Goal: Information Seeking & Learning: Learn about a topic

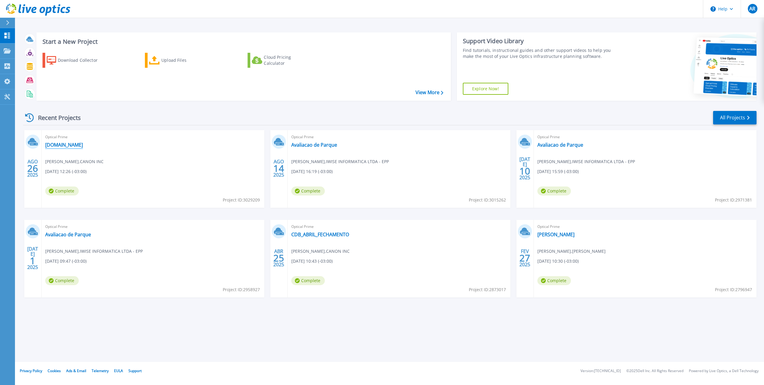
click at [76, 146] on link "[DOMAIN_NAME]" at bounding box center [64, 145] width 38 height 6
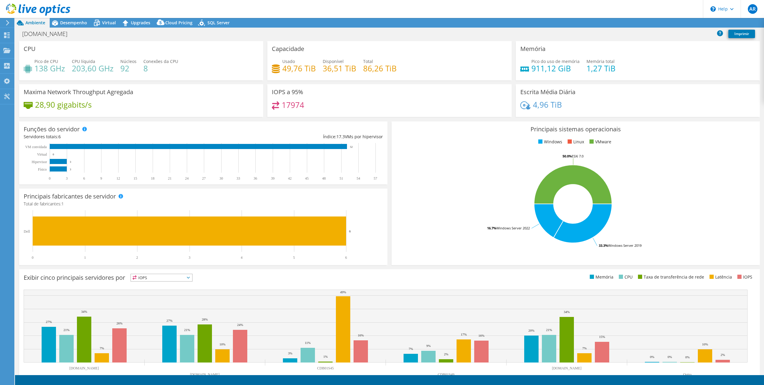
select select "SouthAmerica"
select select "BRL"
click at [77, 23] on span "Desempenho" at bounding box center [73, 23] width 27 height 6
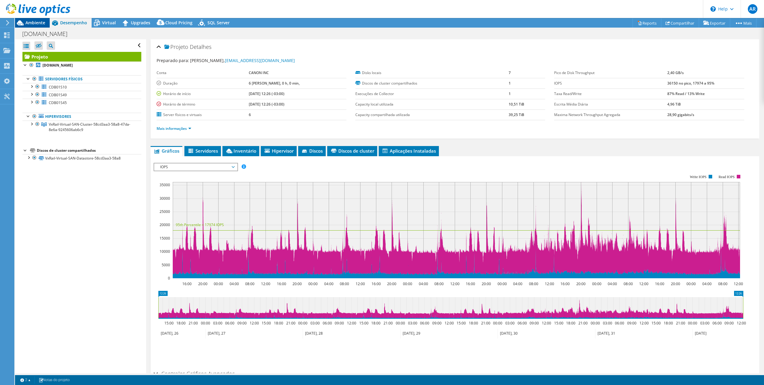
click at [31, 23] on span "Ambiente" at bounding box center [35, 23] width 20 height 6
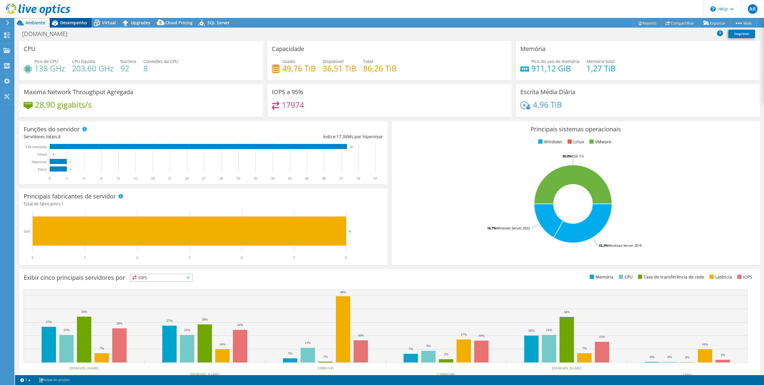
click at [68, 22] on span "Desempenho" at bounding box center [73, 23] width 27 height 6
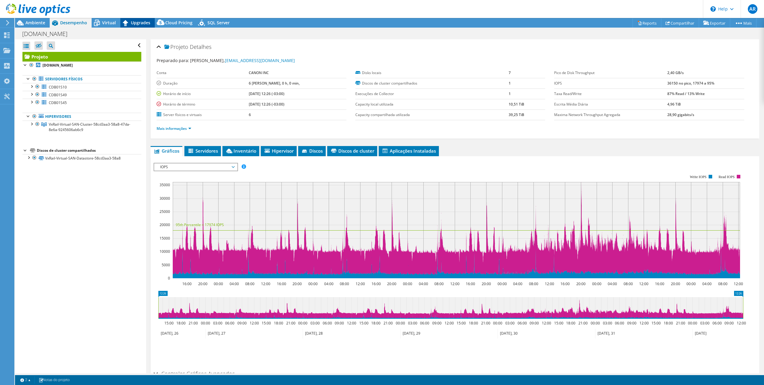
click at [144, 25] on span "Upgrades" at bounding box center [140, 23] width 19 height 6
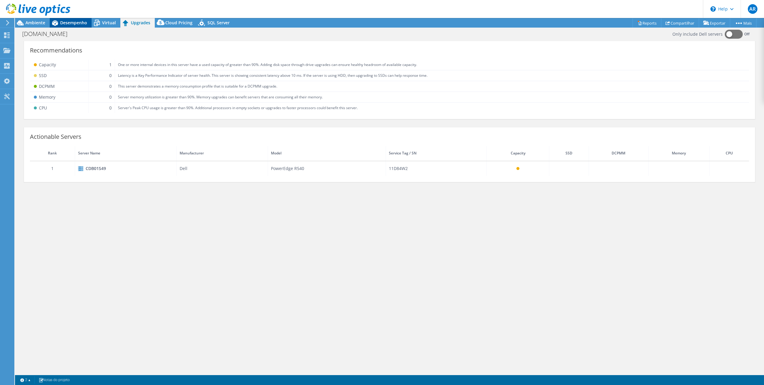
click at [70, 20] on span "Desempenho" at bounding box center [73, 23] width 27 height 6
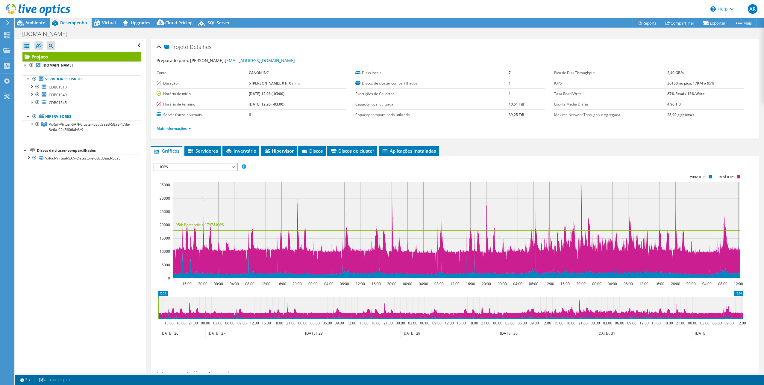
click at [233, 166] on span "IOPS" at bounding box center [195, 166] width 77 height 7
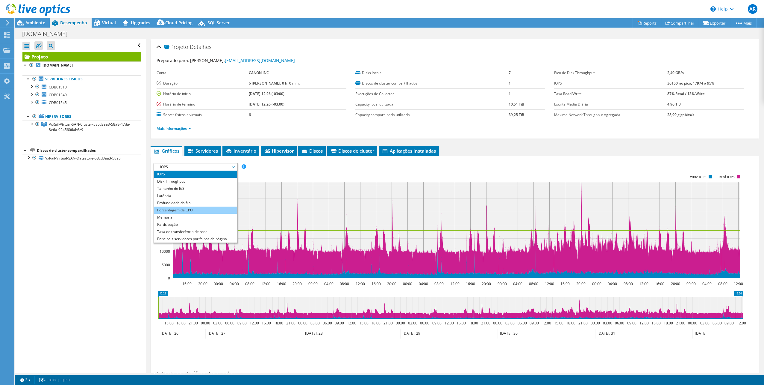
click at [195, 208] on li "Porcentagem da CPU" at bounding box center [195, 209] width 83 height 7
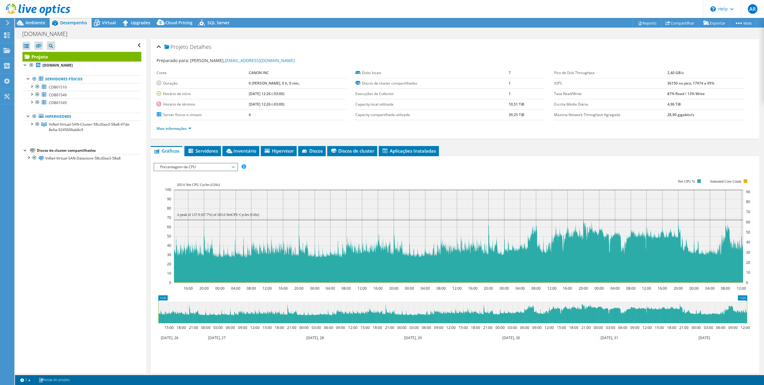
click at [221, 164] on span "Porcentagem da CPU" at bounding box center [195, 166] width 77 height 7
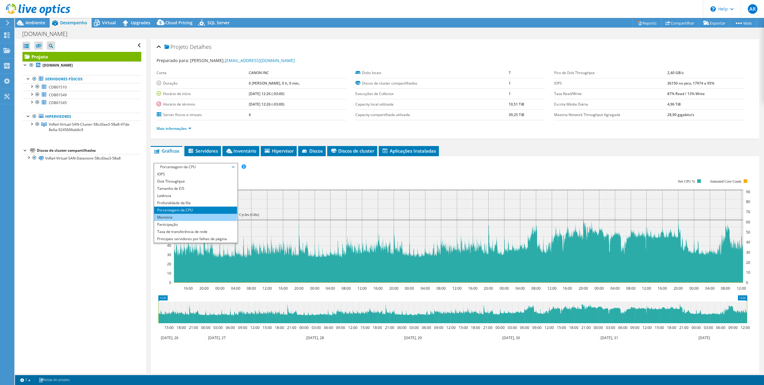
click at [182, 218] on li "Memória" at bounding box center [195, 217] width 83 height 7
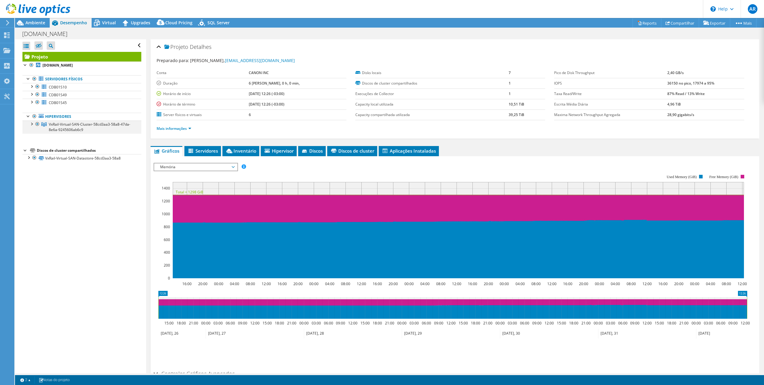
click at [31, 124] on div at bounding box center [31, 123] width 6 height 6
click at [35, 138] on div at bounding box center [34, 137] width 6 height 6
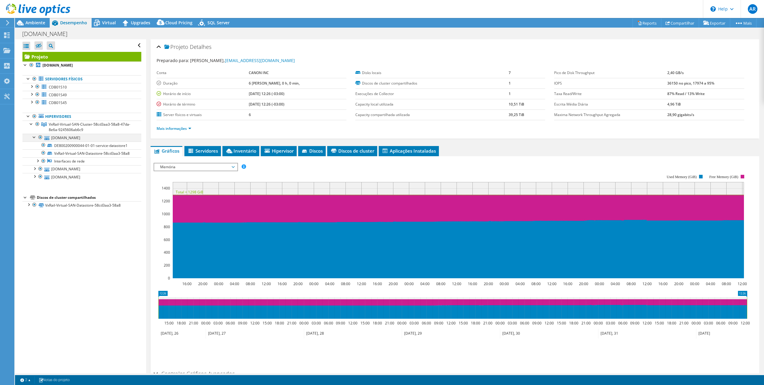
click at [35, 138] on div at bounding box center [34, 137] width 6 height 6
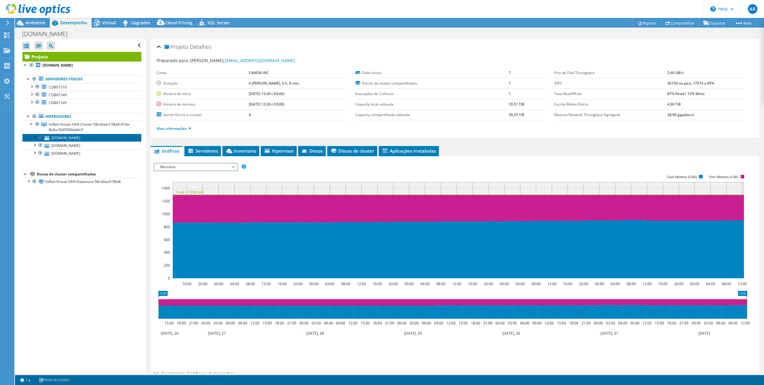
click at [62, 137] on link "[DOMAIN_NAME]" at bounding box center [81, 138] width 119 height 8
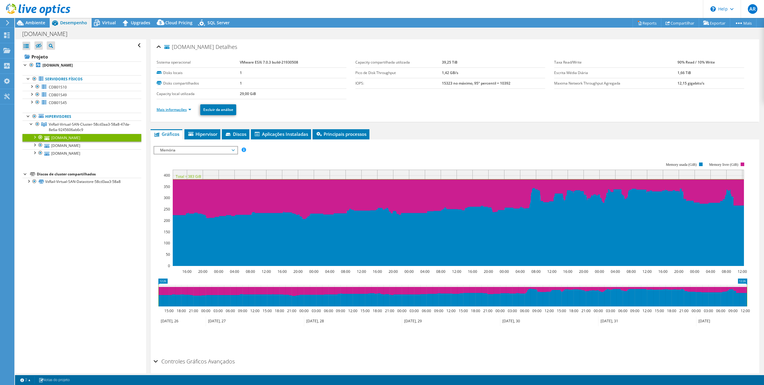
click at [177, 109] on link "Mais informações" at bounding box center [174, 109] width 35 height 5
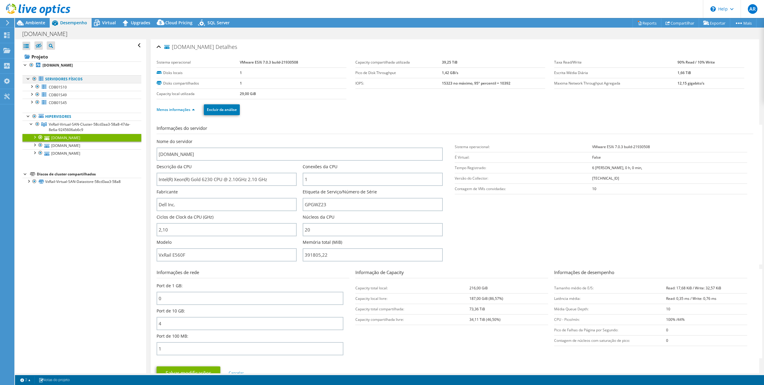
click at [33, 78] on div at bounding box center [34, 78] width 6 height 7
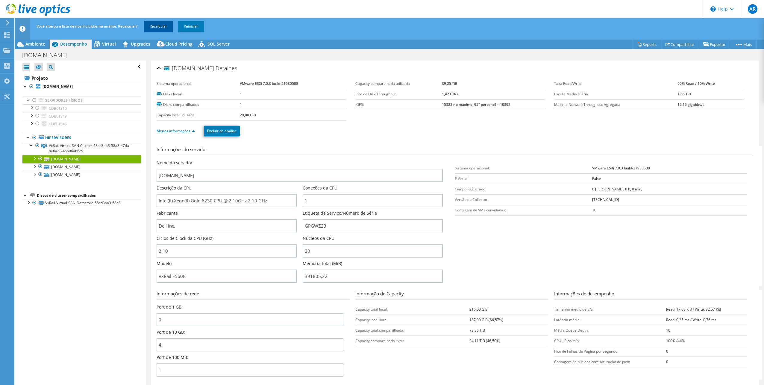
click at [163, 24] on link "Recalcular" at bounding box center [158, 26] width 29 height 11
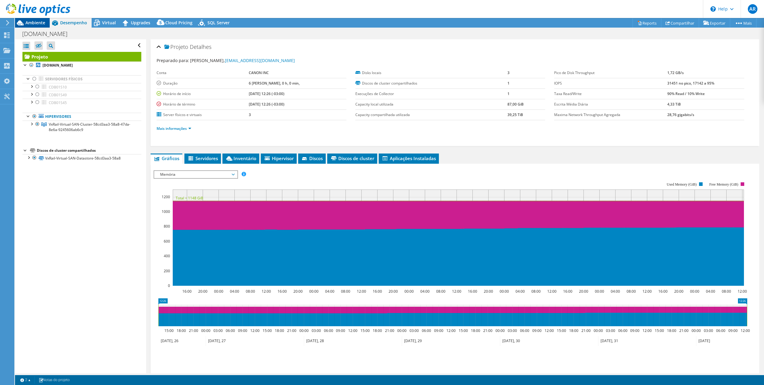
click at [38, 22] on span "Ambiente" at bounding box center [35, 23] width 20 height 6
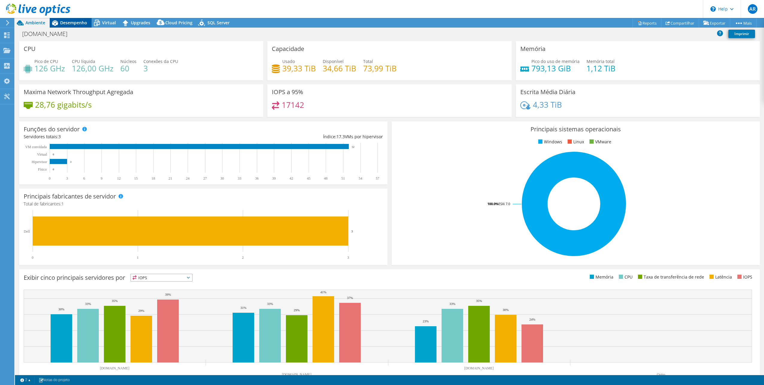
click at [77, 23] on span "Desempenho" at bounding box center [73, 23] width 27 height 6
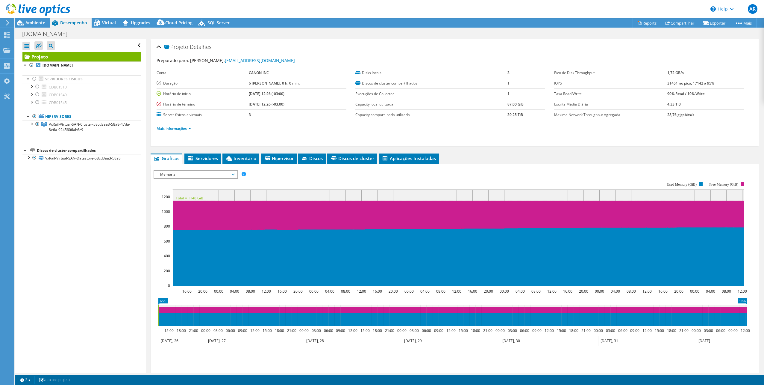
click at [214, 175] on span "Memória" at bounding box center [195, 174] width 77 height 7
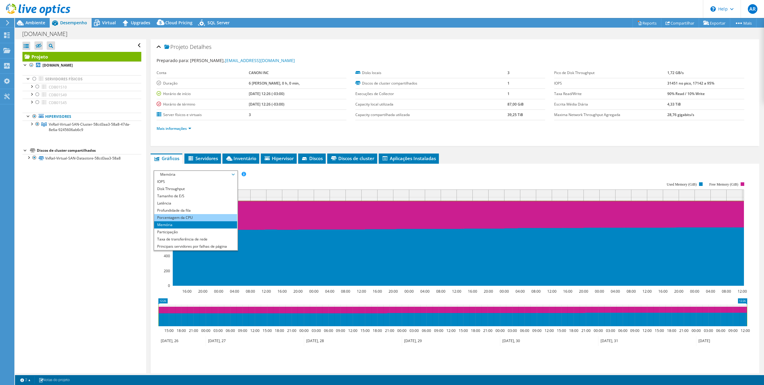
click at [193, 217] on li "Porcentagem da CPU" at bounding box center [195, 217] width 83 height 7
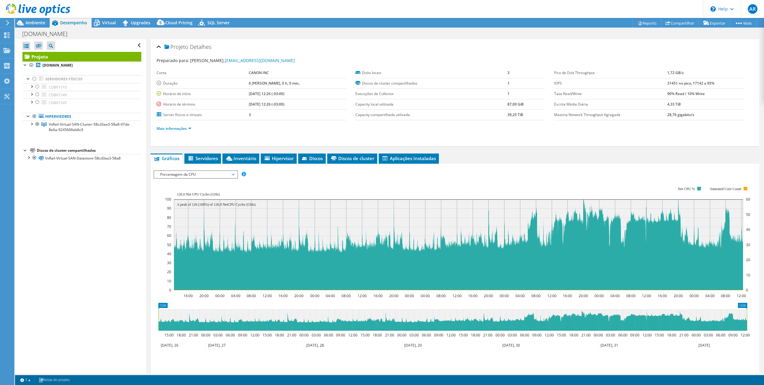
click at [214, 171] on span "Porcentagem da CPU" at bounding box center [195, 174] width 77 height 7
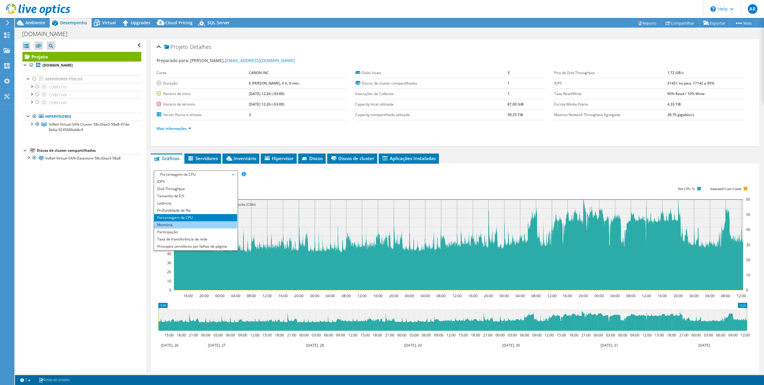
click at [171, 225] on li "Memória" at bounding box center [195, 224] width 83 height 7
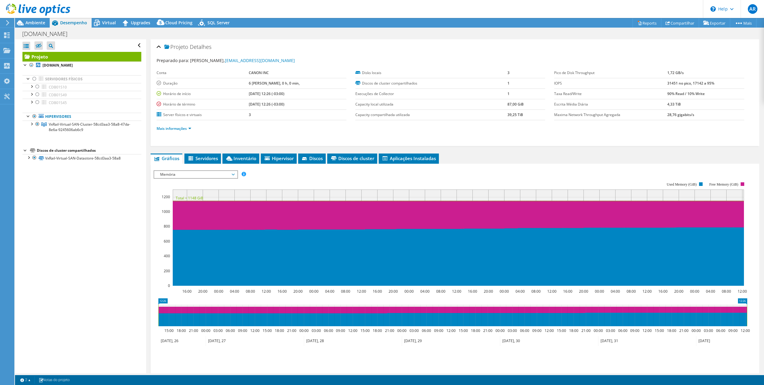
click at [190, 175] on span "Memória" at bounding box center [195, 174] width 77 height 7
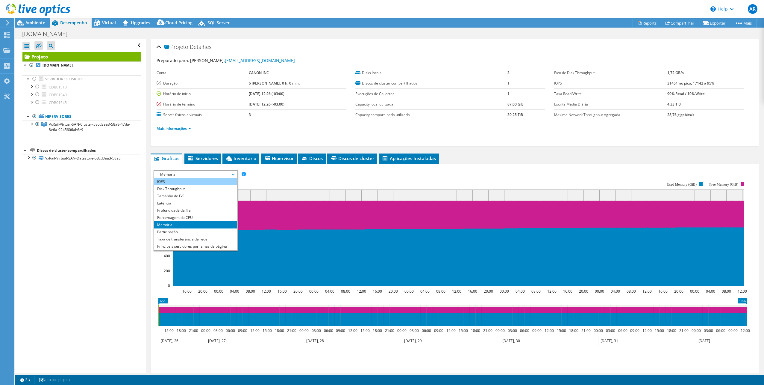
click at [160, 180] on li "IOPS" at bounding box center [195, 181] width 83 height 7
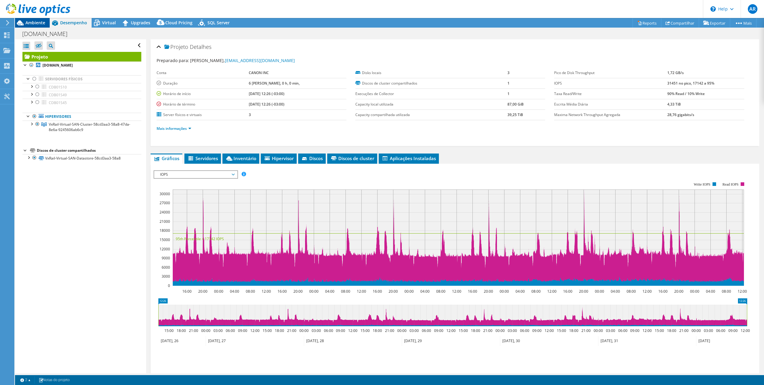
click at [29, 22] on span "Ambiente" at bounding box center [35, 23] width 20 height 6
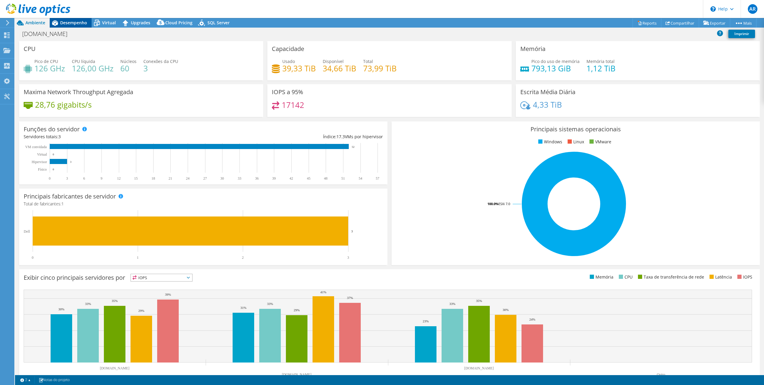
click at [74, 20] on span "Desempenho" at bounding box center [73, 23] width 27 height 6
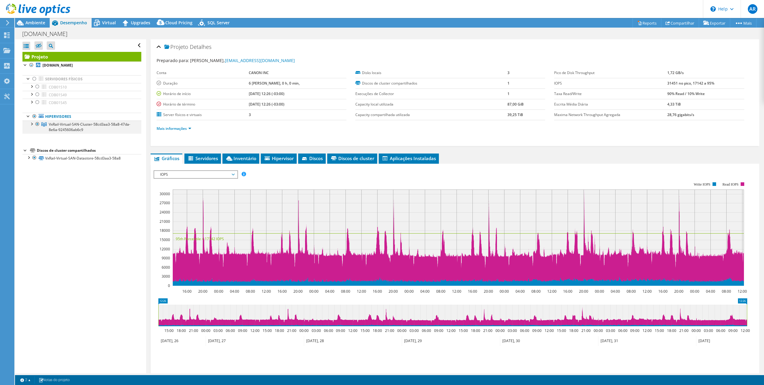
click at [31, 125] on div at bounding box center [31, 123] width 6 height 6
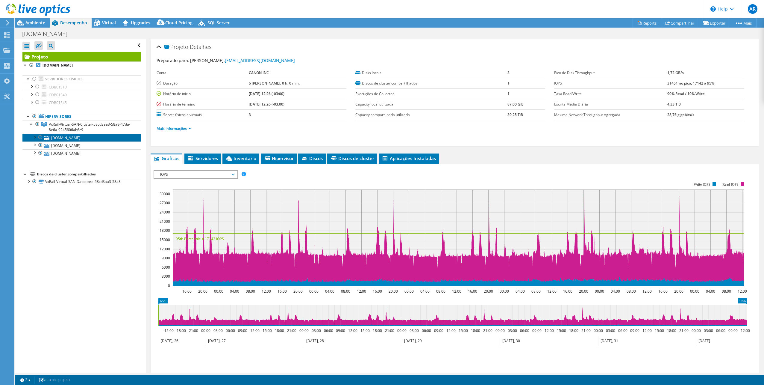
click at [62, 138] on link "[DOMAIN_NAME]" at bounding box center [81, 138] width 119 height 8
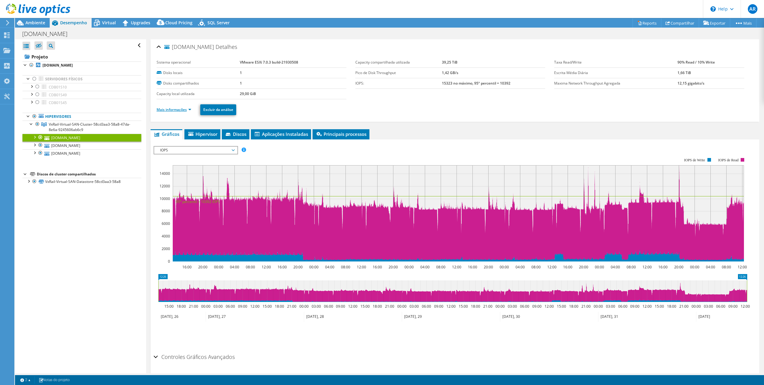
click at [167, 110] on link "Mais informações" at bounding box center [174, 109] width 35 height 5
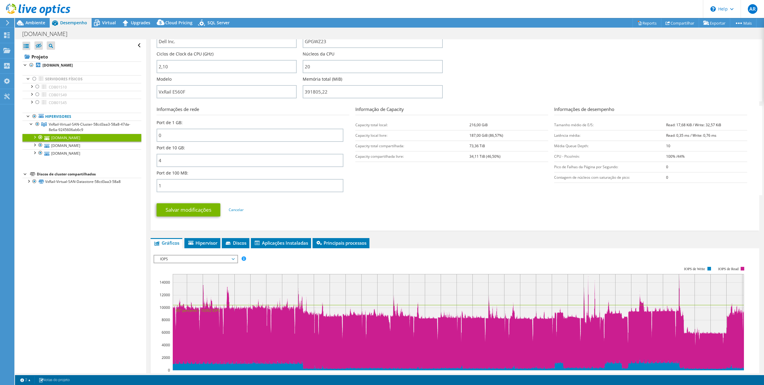
scroll to position [180, 0]
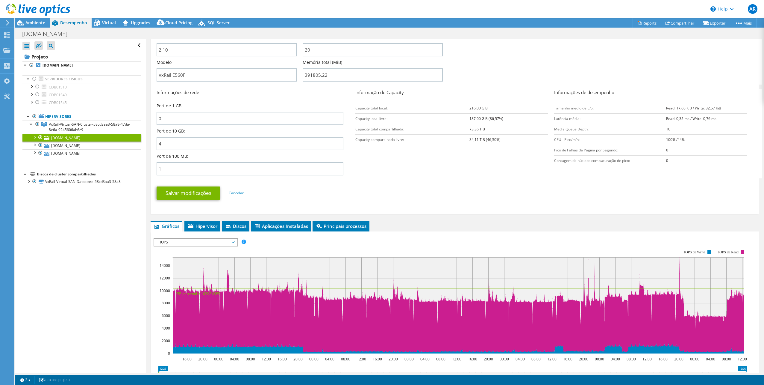
click at [493, 185] on ul "Salvar modificações Cancelar" at bounding box center [455, 192] width 597 height 15
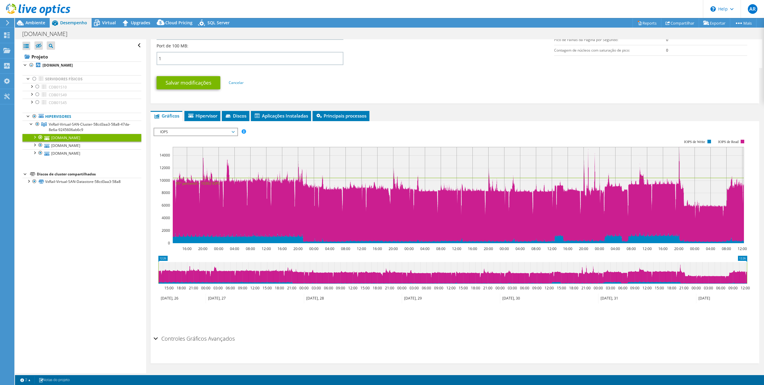
scroll to position [290, 0]
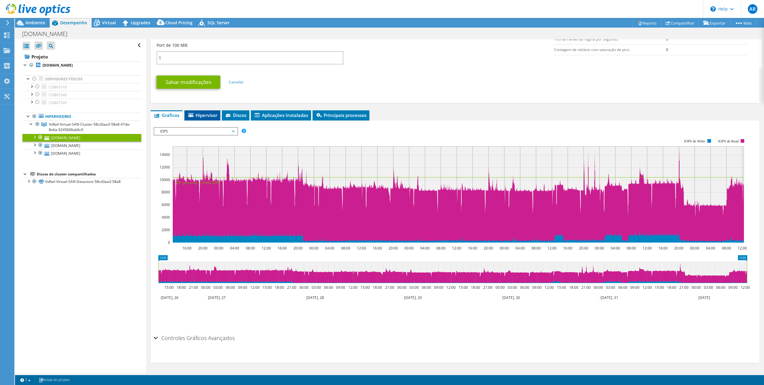
click at [206, 116] on span "Hipervisor" at bounding box center [202, 115] width 30 height 6
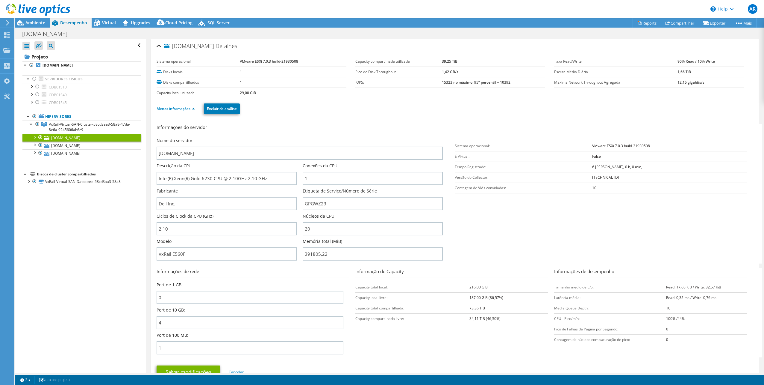
scroll to position [0, 0]
click at [182, 109] on link "Menos informações" at bounding box center [176, 109] width 38 height 5
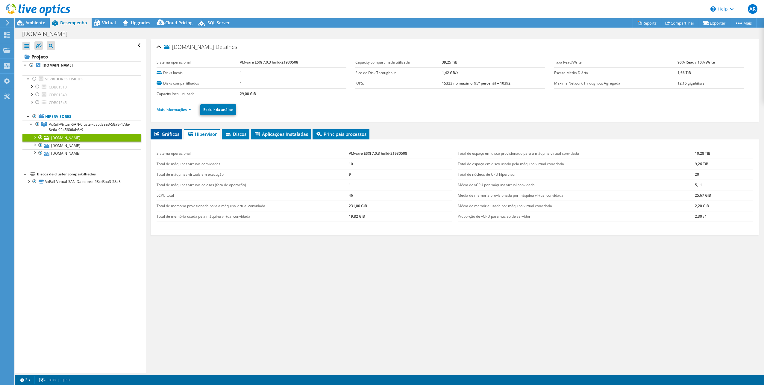
click at [164, 133] on span "Gráficos" at bounding box center [167, 134] width 26 height 6
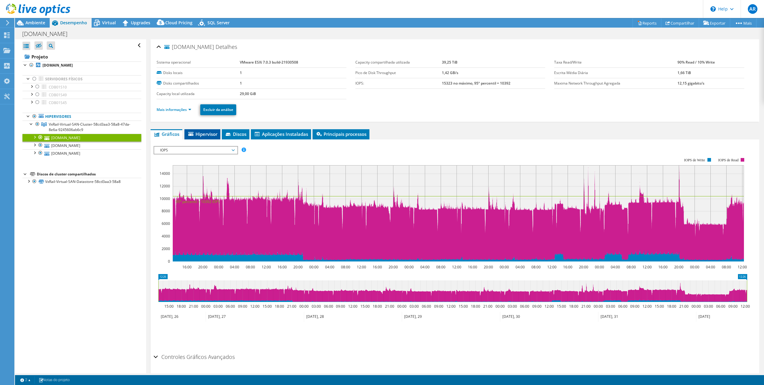
click at [199, 135] on span "Hipervisor" at bounding box center [202, 134] width 30 height 6
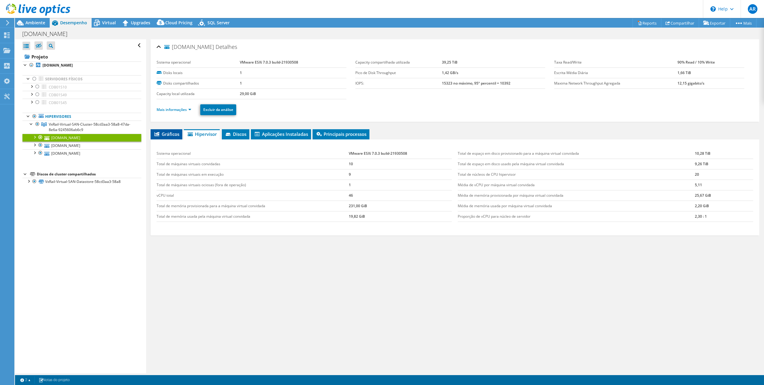
click at [172, 135] on span "Gráficos" at bounding box center [167, 134] width 26 height 6
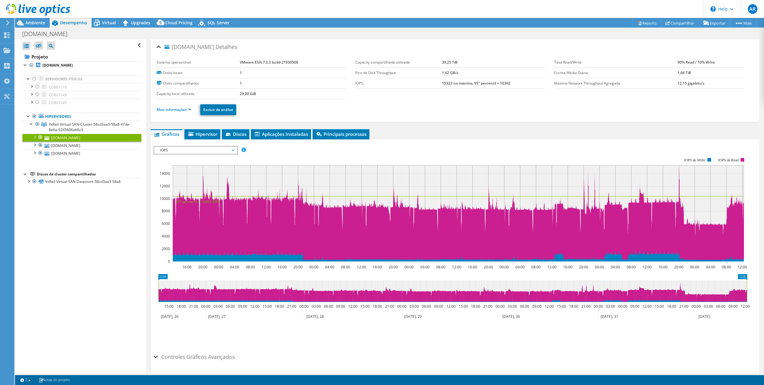
click at [181, 150] on span "IOPS" at bounding box center [195, 149] width 77 height 7
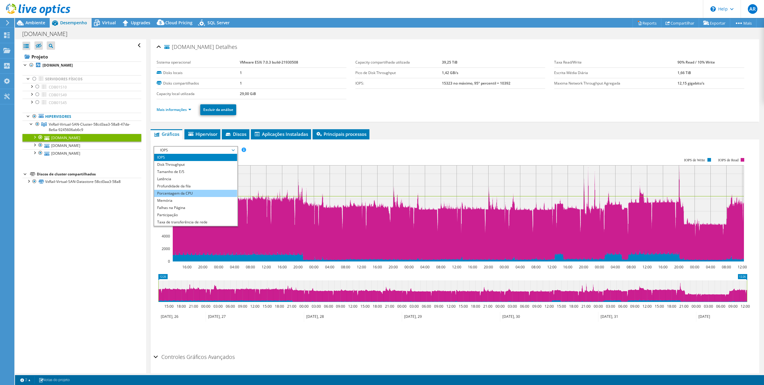
click at [187, 193] on li "Porcentagem da CPU" at bounding box center [195, 193] width 83 height 7
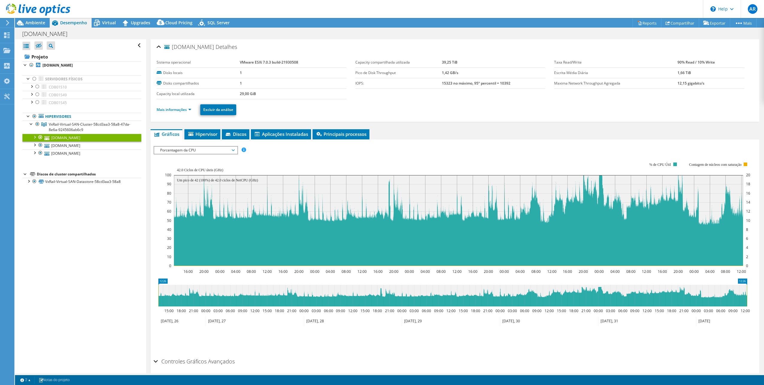
click at [36, 136] on div at bounding box center [34, 137] width 6 height 6
click at [166, 107] on link "Mais informações" at bounding box center [174, 109] width 35 height 5
click at [178, 110] on link "Mais informações" at bounding box center [174, 109] width 35 height 5
click at [189, 108] on link "Mais informações" at bounding box center [174, 109] width 35 height 5
click at [173, 108] on link "Mais informações" at bounding box center [174, 109] width 35 height 5
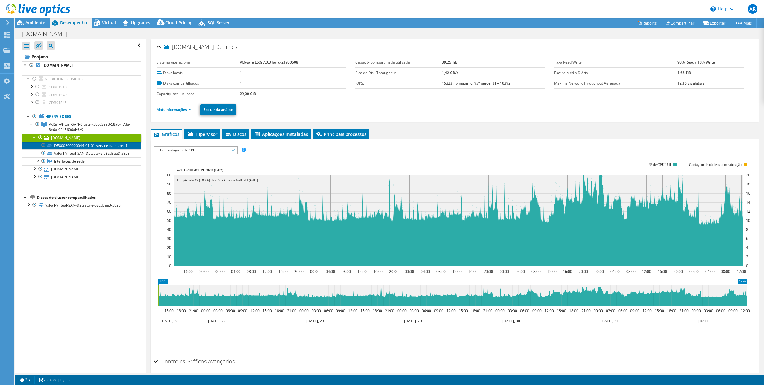
click at [93, 147] on link "DE800200900044-01-01-service-datastore1" at bounding box center [81, 145] width 119 height 8
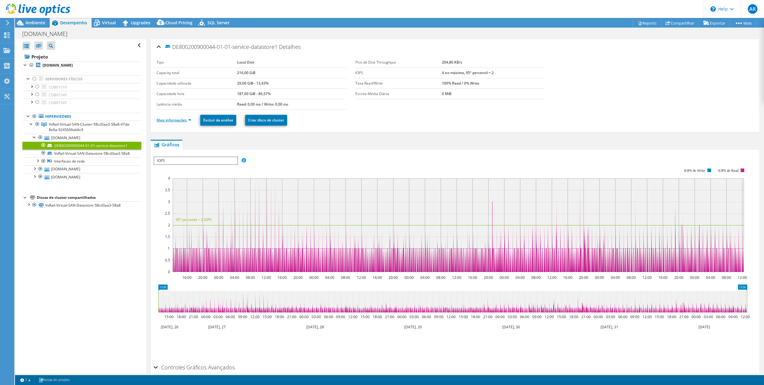
click at [169, 119] on link "Mais informações" at bounding box center [174, 119] width 35 height 5
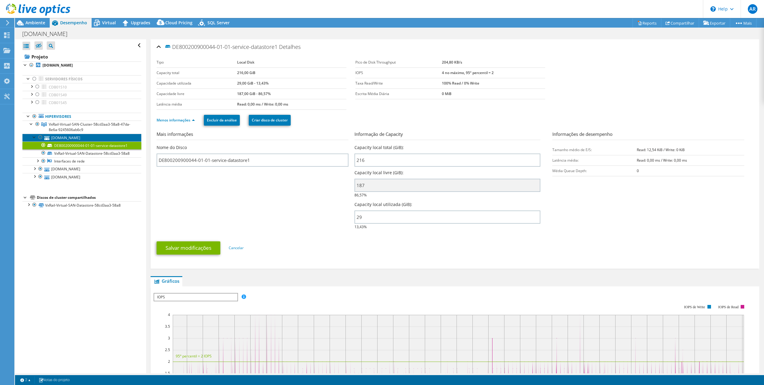
click at [60, 137] on link "[DOMAIN_NAME]" at bounding box center [81, 138] width 119 height 8
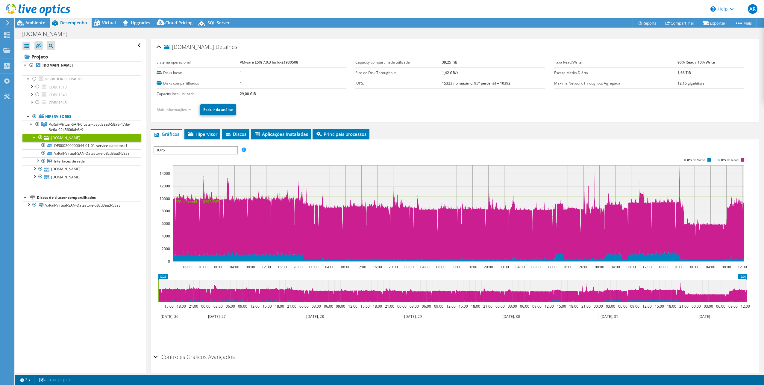
select select "SouthAmerica"
select select "BRL"
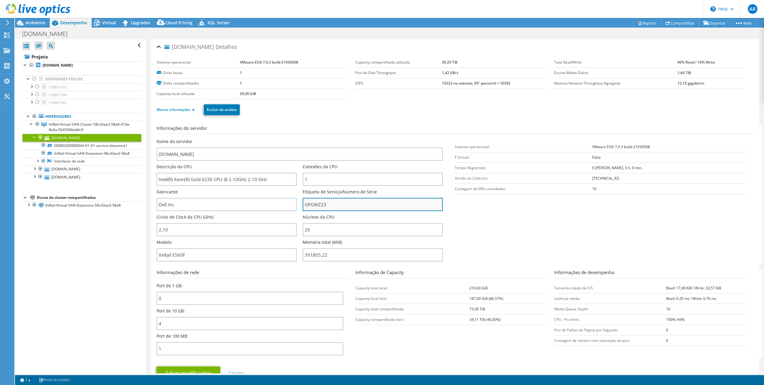
click at [335, 203] on input "GPGWZ23" at bounding box center [373, 204] width 140 height 13
click at [167, 111] on link "Menos informações" at bounding box center [176, 109] width 38 height 5
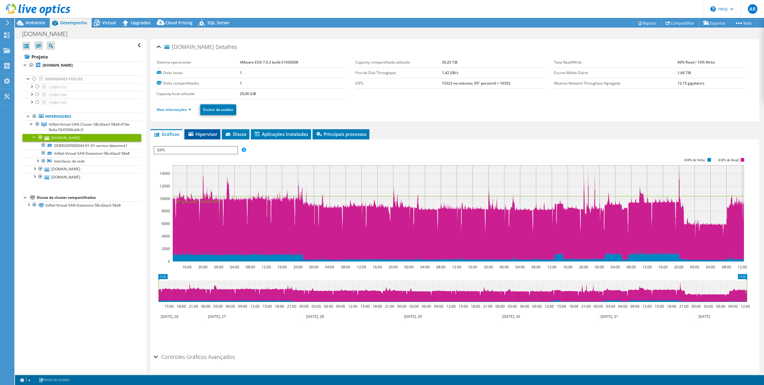
click at [205, 132] on span "Hipervisor" at bounding box center [202, 134] width 30 height 6
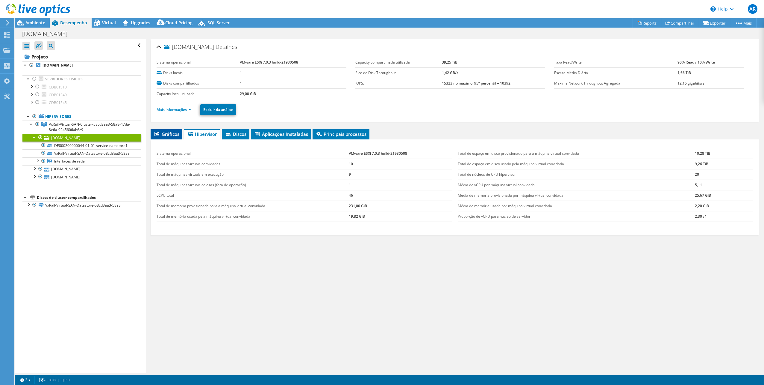
click at [167, 131] on span "Gráficos" at bounding box center [167, 134] width 26 height 6
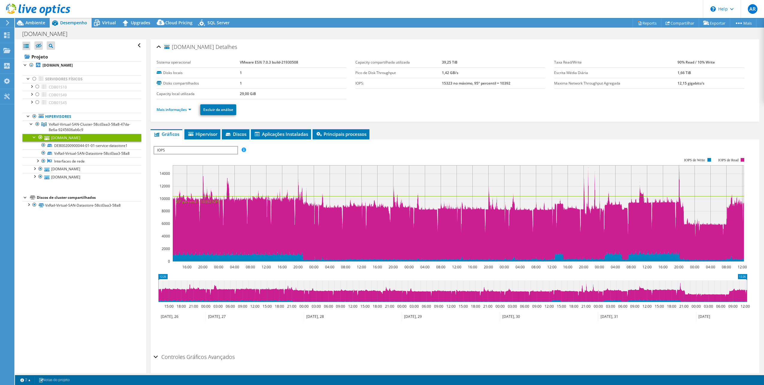
click at [163, 148] on span "IOPS" at bounding box center [195, 149] width 83 height 7
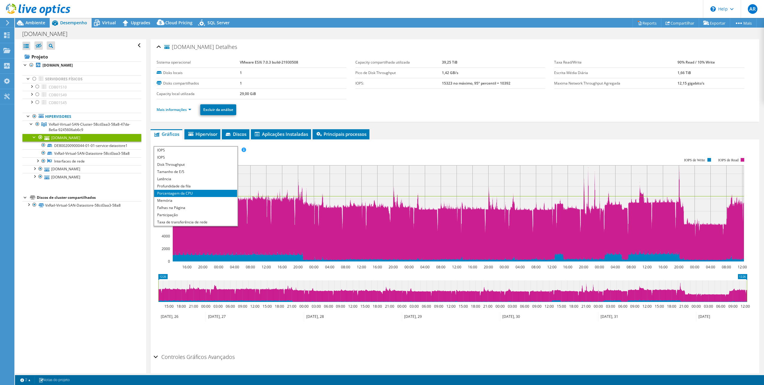
click at [188, 192] on li "Porcentagem da CPU" at bounding box center [195, 193] width 83 height 7
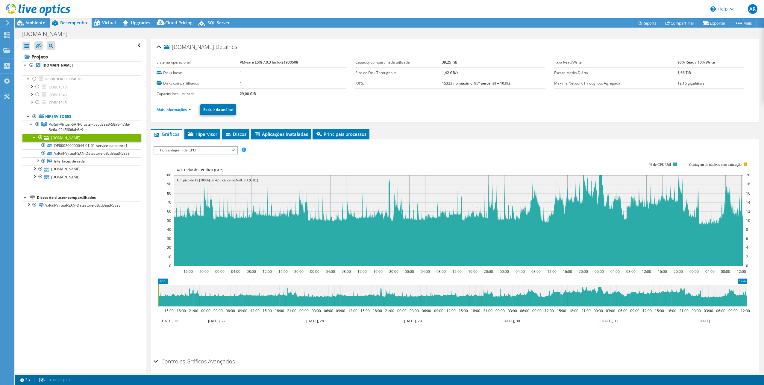
click at [190, 151] on span "Porcentagem da CPU" at bounding box center [195, 149] width 77 height 7
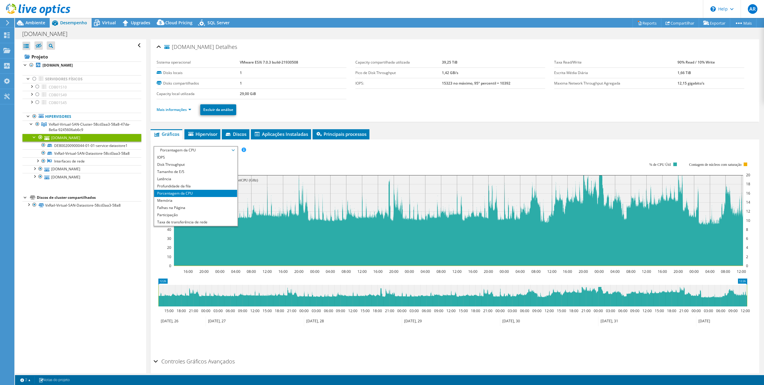
click at [190, 151] on span "Porcentagem da CPU" at bounding box center [195, 149] width 77 height 7
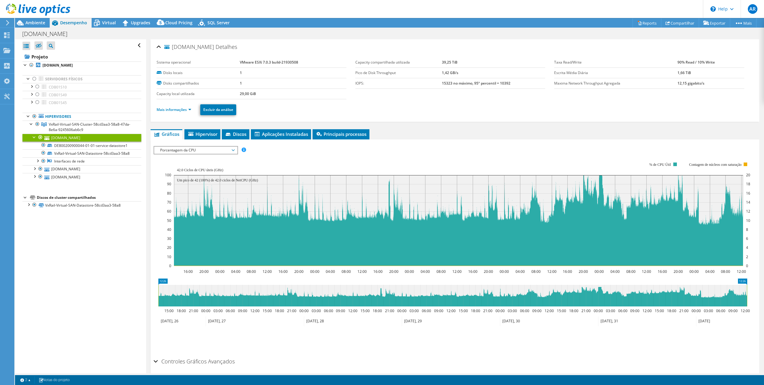
click at [190, 151] on span "Porcentagem da CPU" at bounding box center [195, 149] width 77 height 7
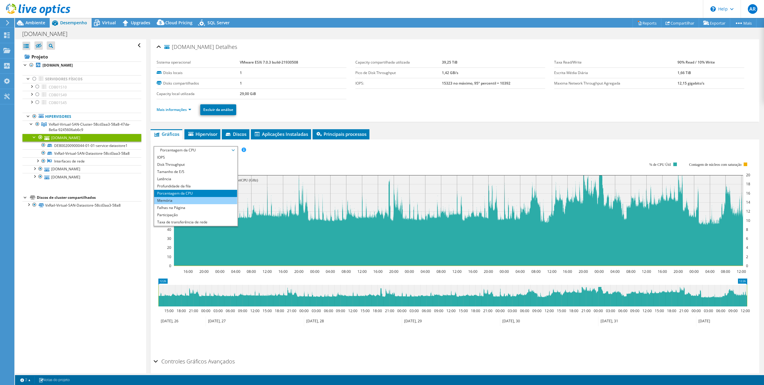
click at [175, 199] on li "Memória" at bounding box center [195, 200] width 83 height 7
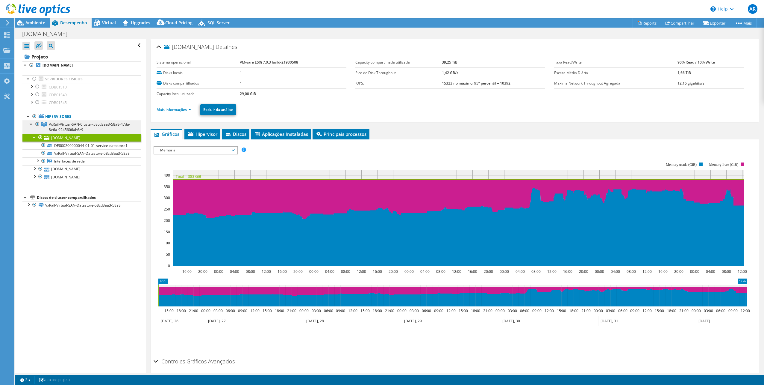
click at [66, 126] on span "VxRail-Virtual-SAN-Cluster-58cd3aa3-58a8-47da-8e6a-9245606ab6c9" at bounding box center [89, 127] width 81 height 10
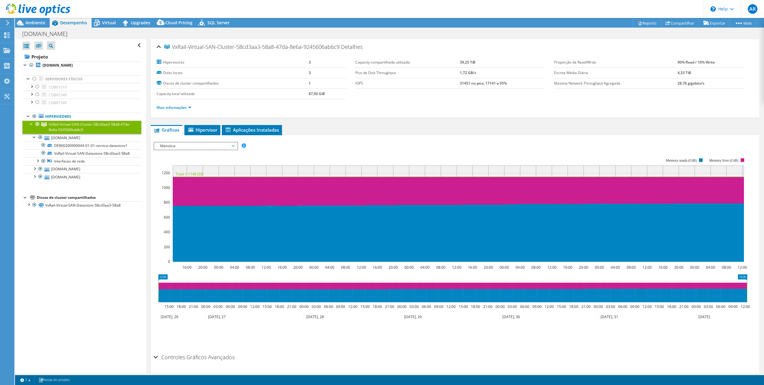
click at [189, 148] on span "Memória" at bounding box center [195, 145] width 77 height 7
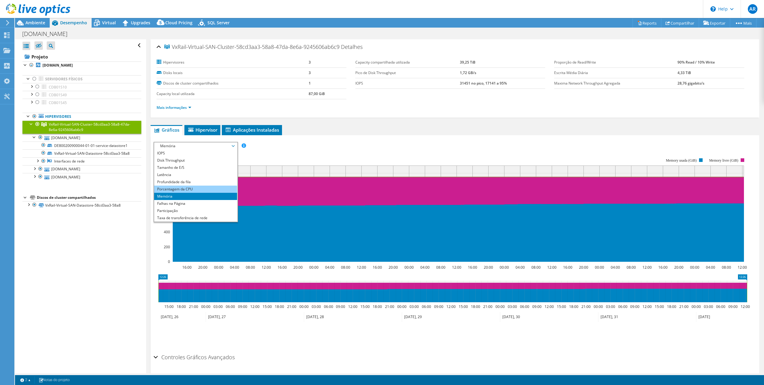
click at [179, 188] on li "Porcentagem da CPU" at bounding box center [195, 188] width 83 height 7
